Goal: Task Accomplishment & Management: Manage account settings

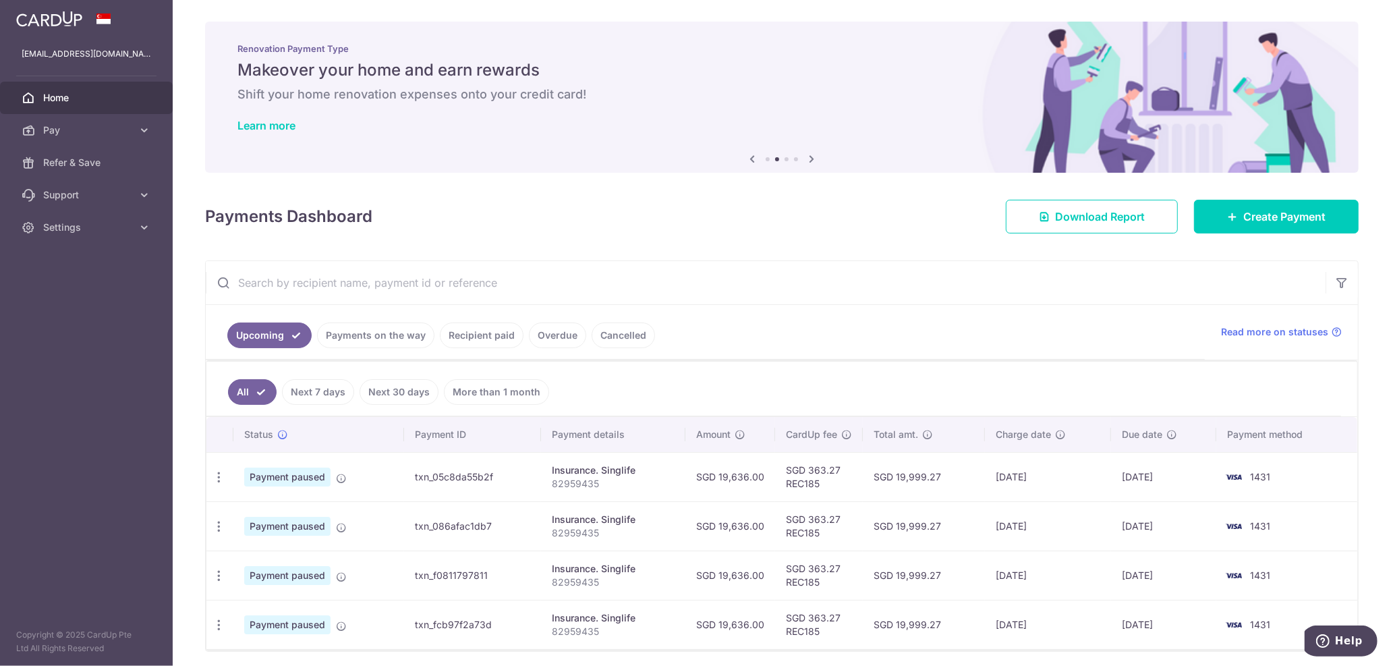
click at [805, 159] on icon at bounding box center [811, 158] width 16 height 17
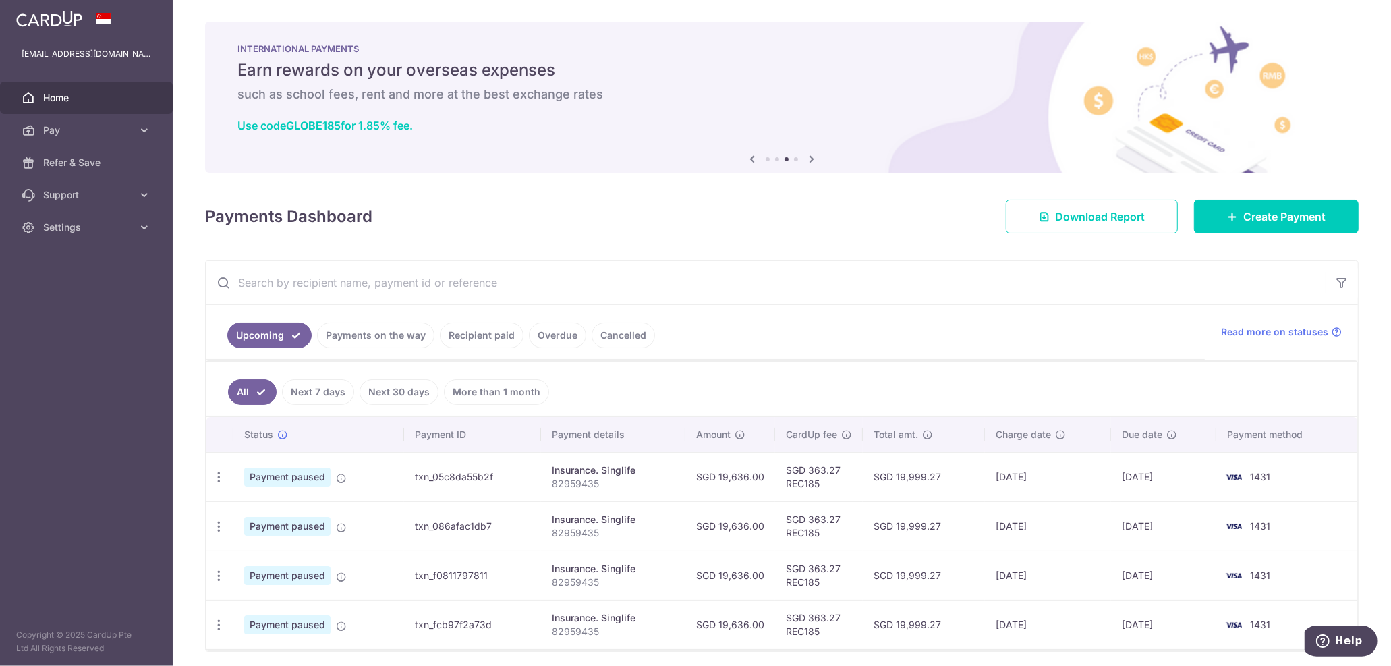
click at [805, 159] on icon at bounding box center [811, 158] width 16 height 17
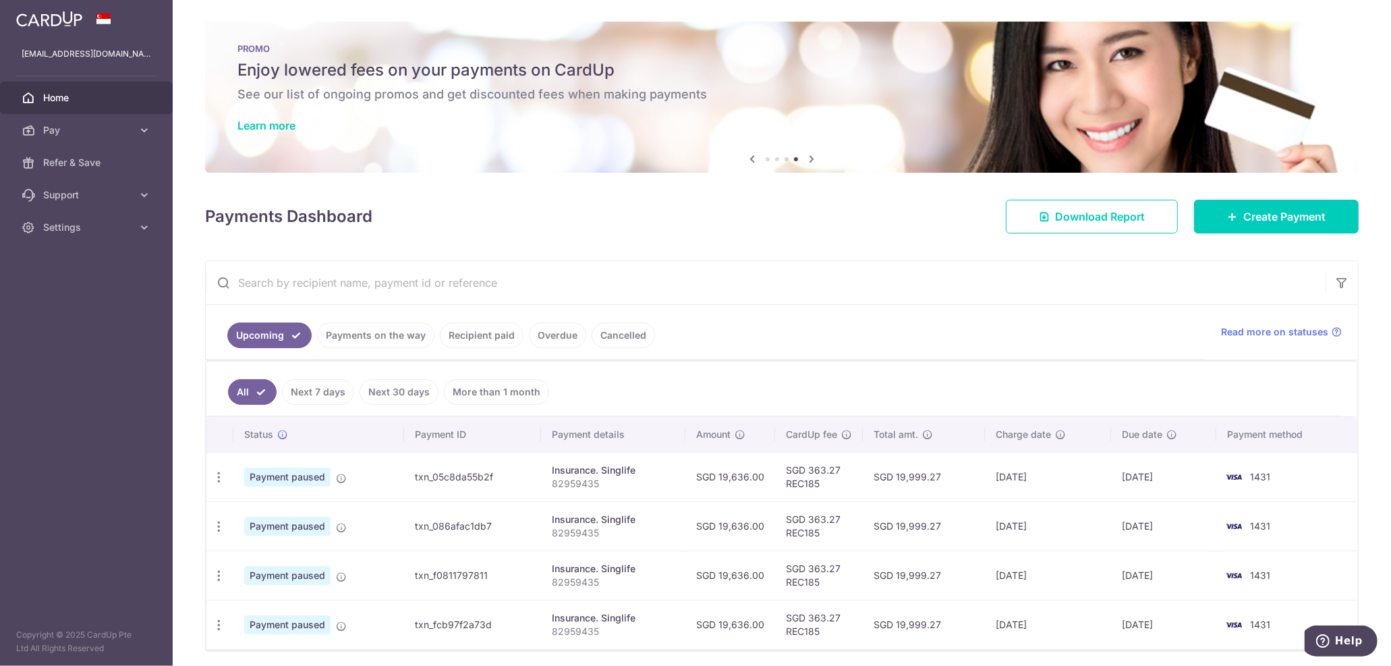
click at [805, 159] on icon at bounding box center [811, 158] width 16 height 17
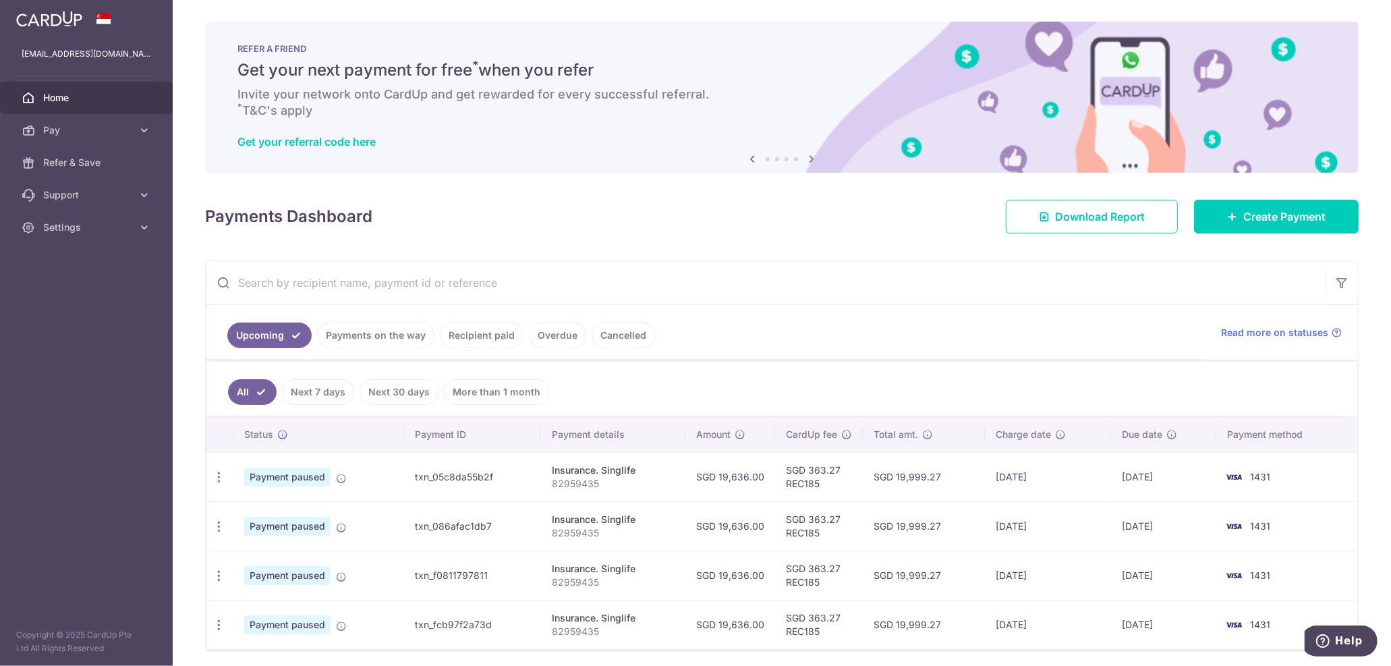
click at [805, 159] on icon at bounding box center [811, 158] width 16 height 17
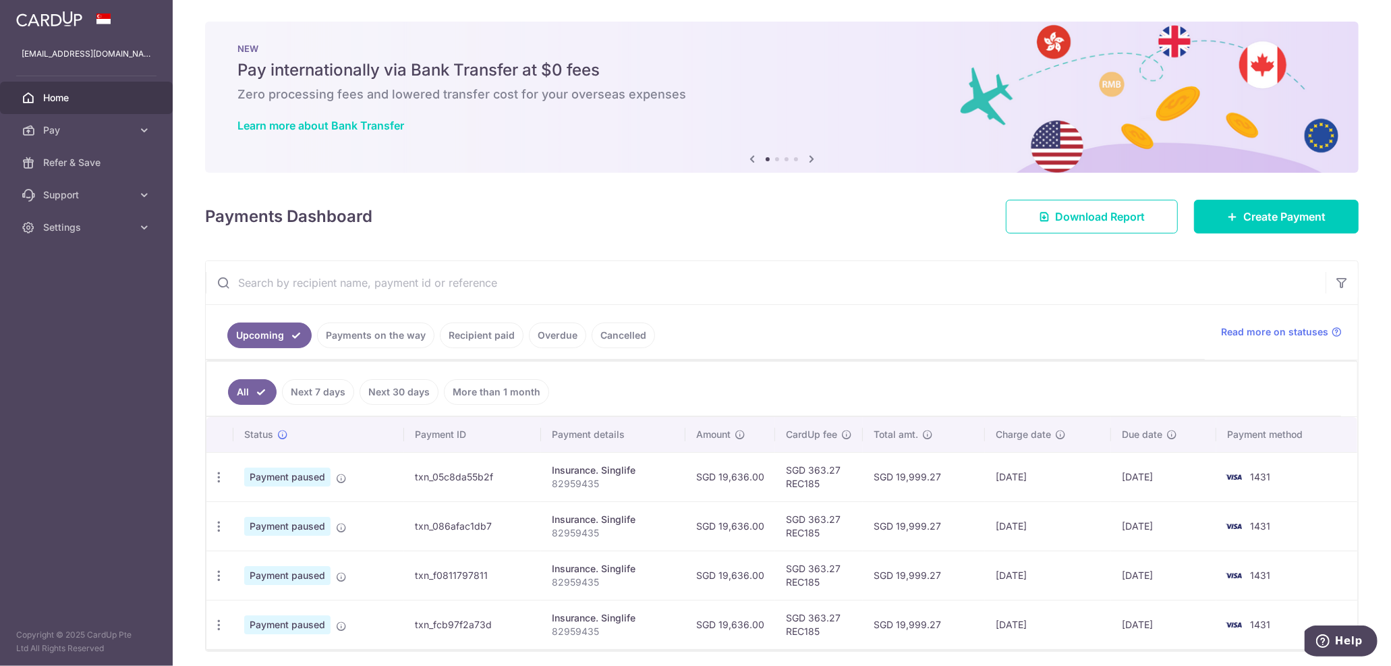
click at [805, 159] on icon at bounding box center [811, 158] width 16 height 17
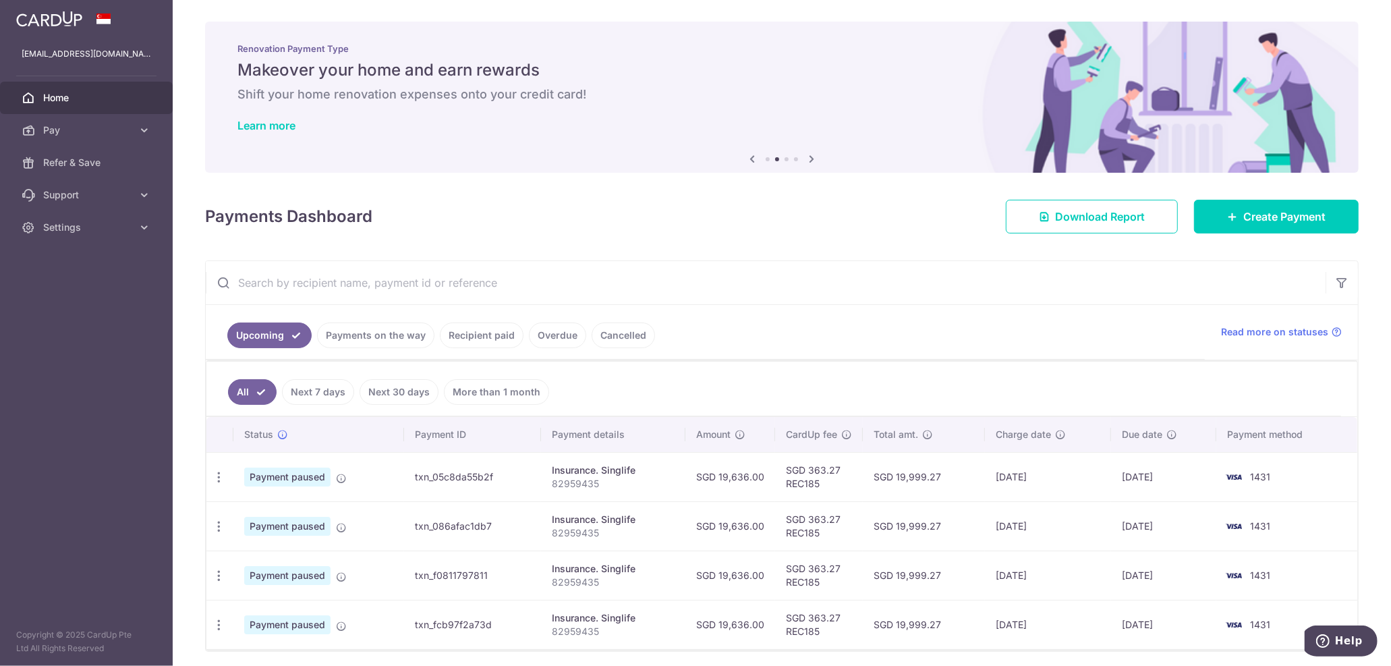
click at [805, 159] on icon at bounding box center [811, 158] width 16 height 17
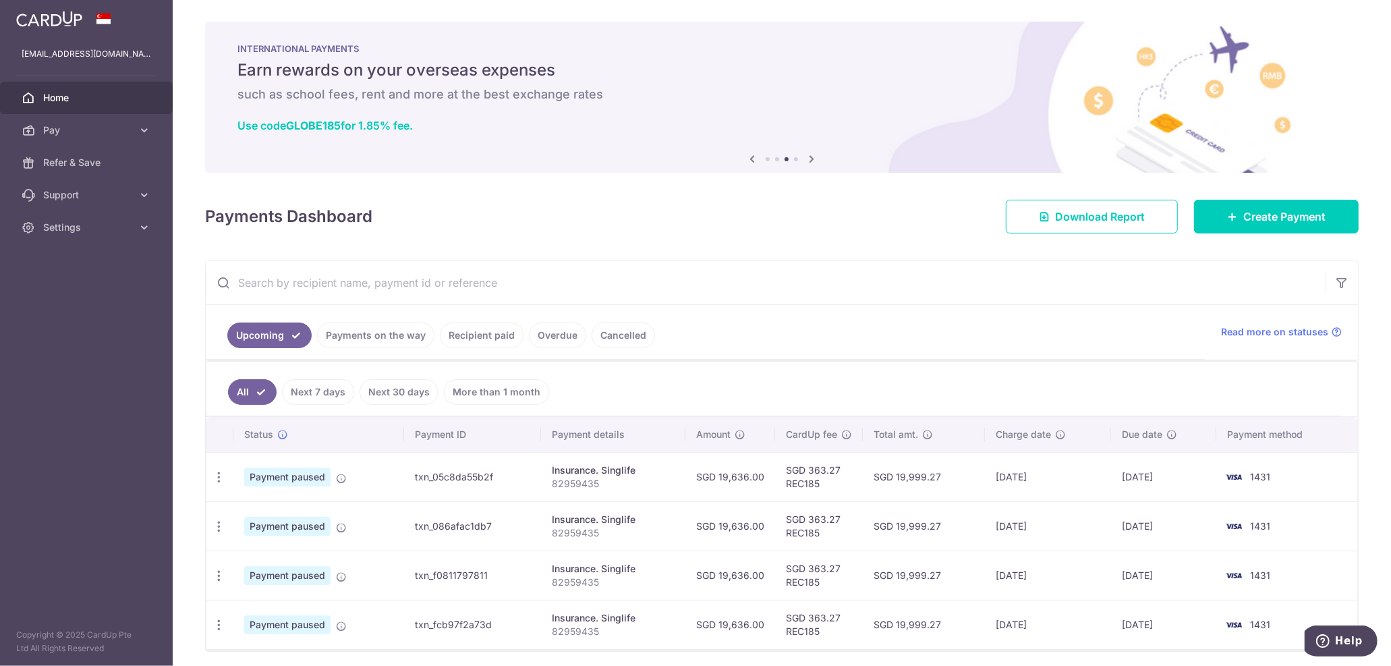
click at [805, 159] on icon at bounding box center [811, 158] width 16 height 17
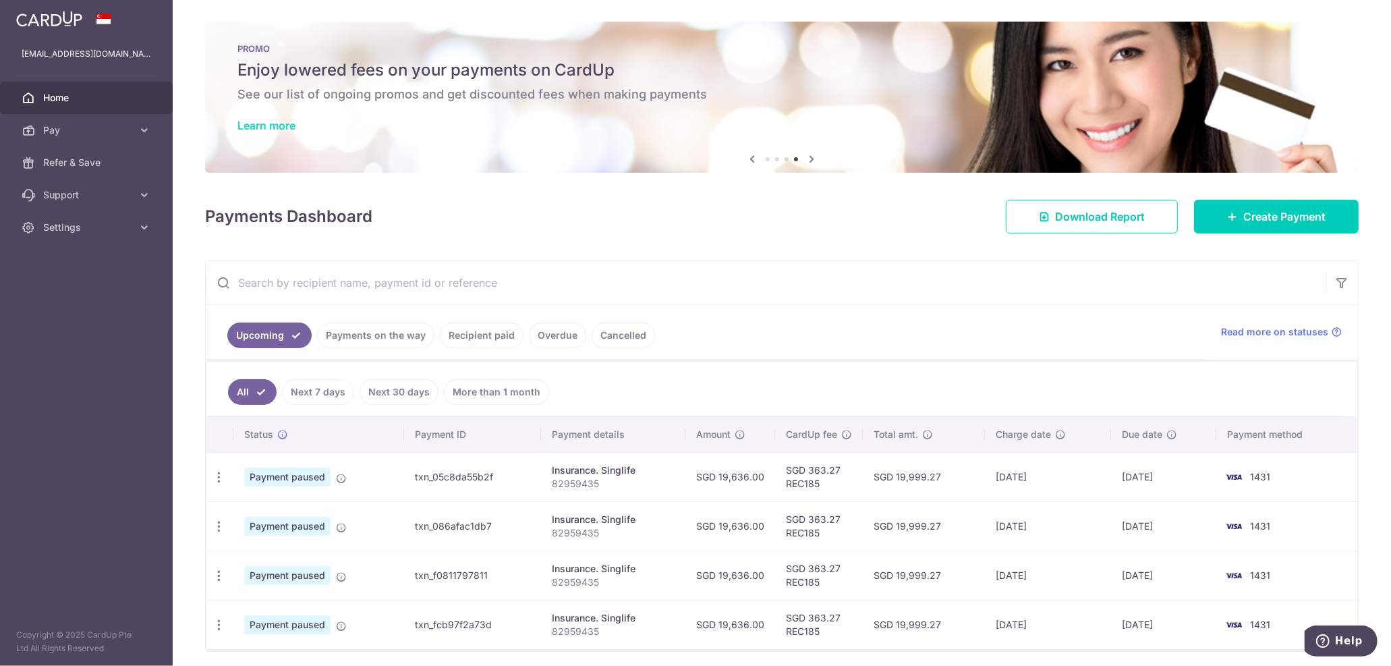
click at [266, 123] on link "Learn more" at bounding box center [266, 125] width 58 height 13
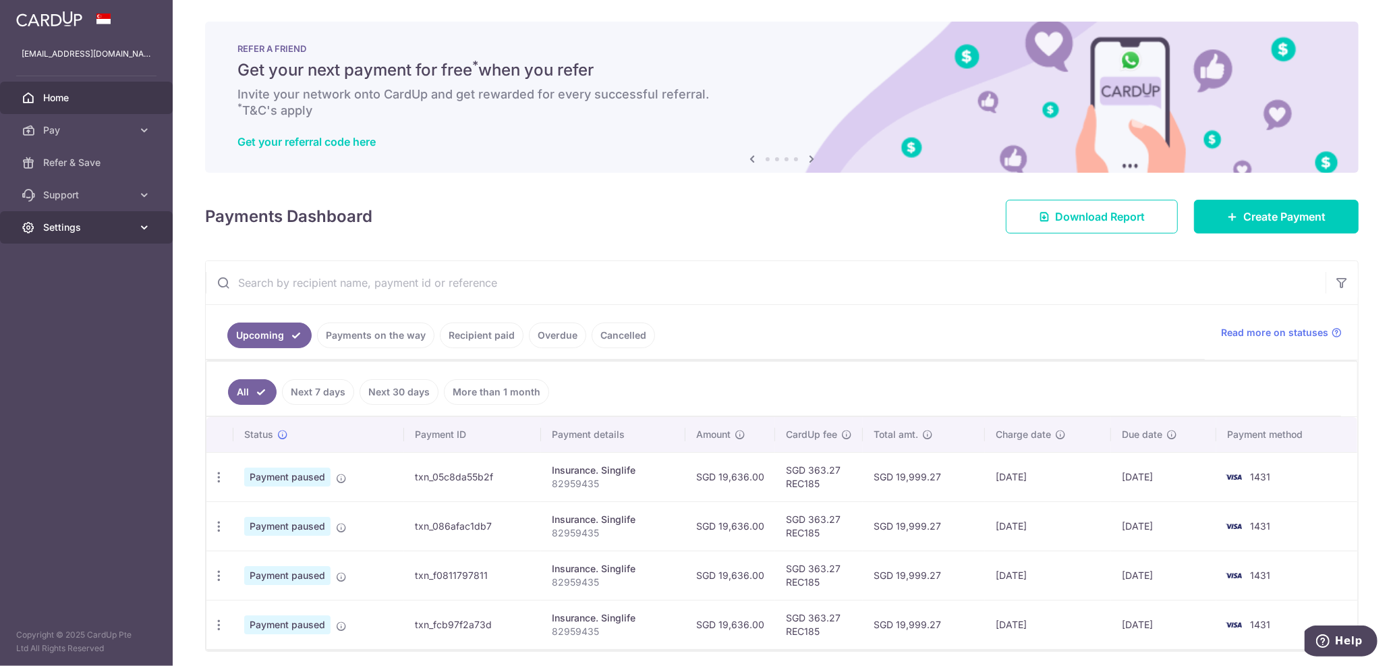
click at [67, 219] on link "Settings" at bounding box center [86, 227] width 173 height 32
click at [62, 289] on span "Logout" at bounding box center [87, 291] width 89 height 13
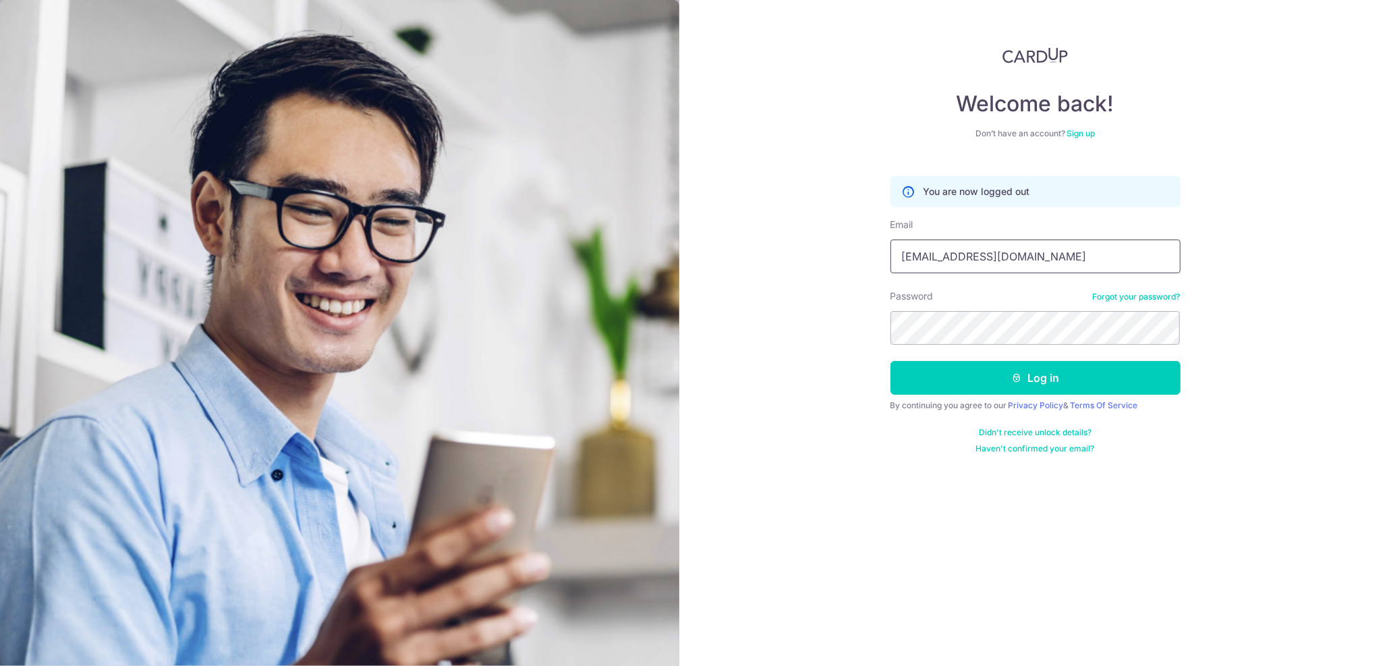
click at [1113, 258] on input "adeline2628@yahoo.com.sg" at bounding box center [1035, 256] width 290 height 34
type input "[EMAIL_ADDRESS][DOMAIN_NAME]"
click at [1022, 388] on button "Log in" at bounding box center [1035, 378] width 290 height 34
